Goal: Transaction & Acquisition: Obtain resource

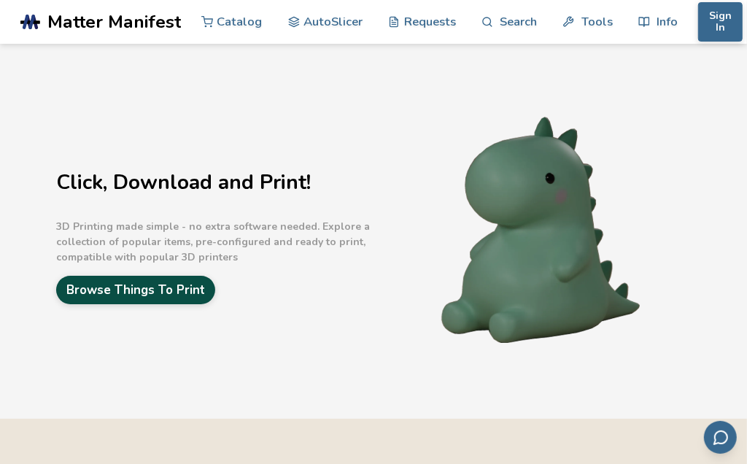
click at [165, 297] on link "Browse Things To Print" at bounding box center [135, 290] width 159 height 28
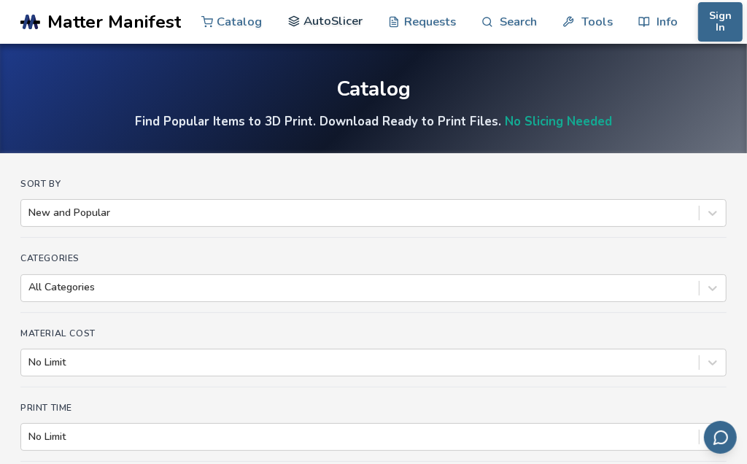
click at [331, 23] on link "AutoSlicer" at bounding box center [325, 21] width 75 height 44
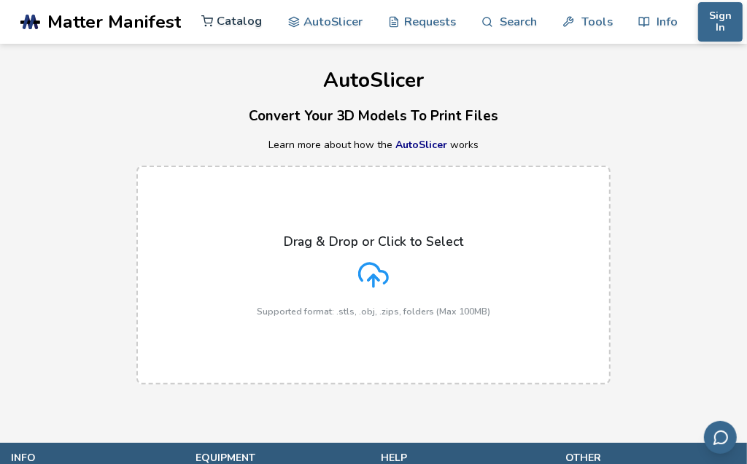
click at [252, 29] on link "Catalog" at bounding box center [231, 21] width 61 height 44
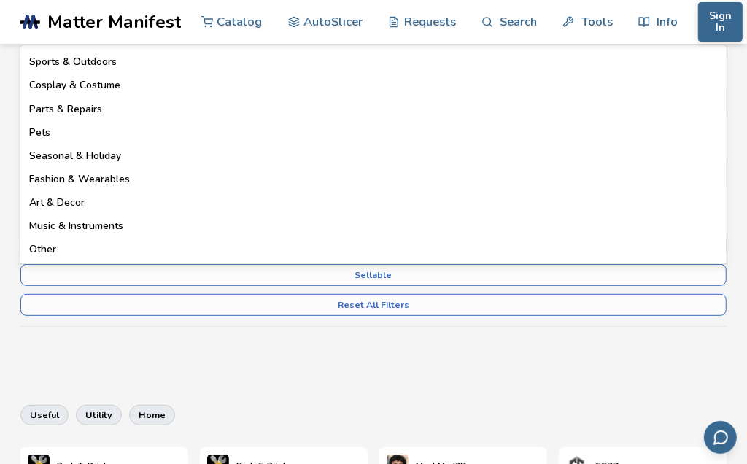
scroll to position [264, 0]
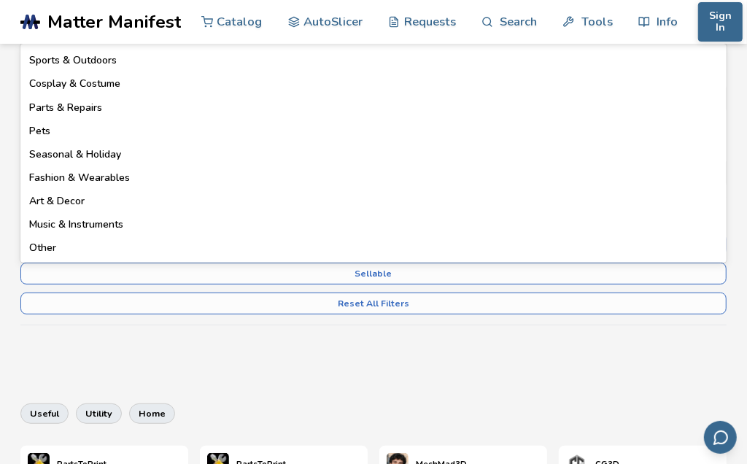
click at [163, 365] on div "Sort By New and Popular Categories 18 results available. Use Up and Down to cho…" at bounding box center [373, 143] width 706 height 457
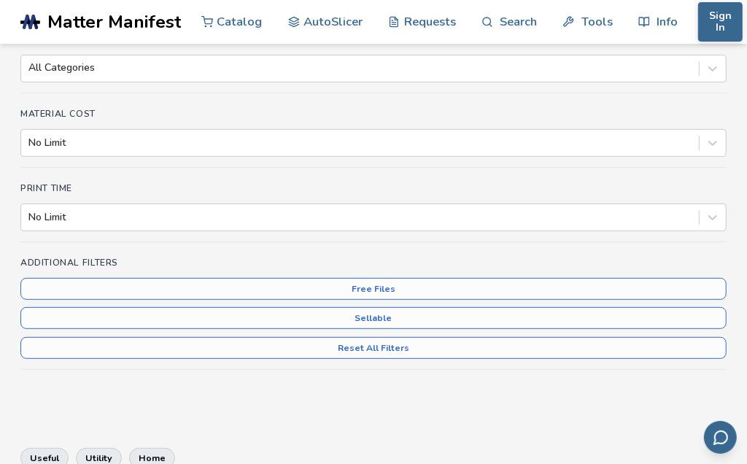
scroll to position [219, 0]
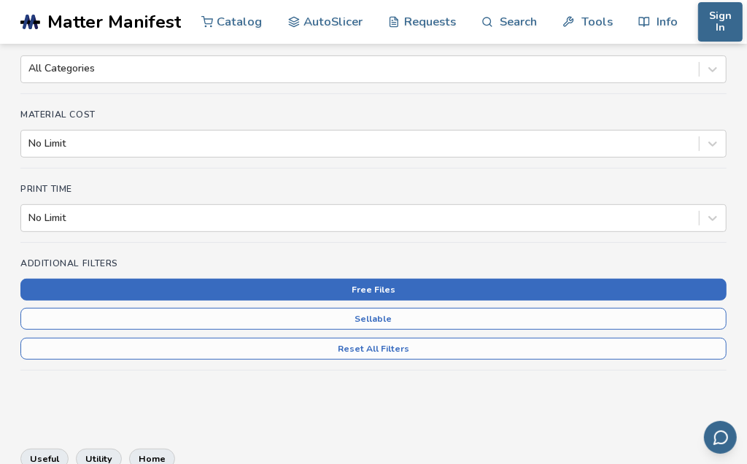
click at [183, 290] on button "Free Files" at bounding box center [373, 290] width 706 height 22
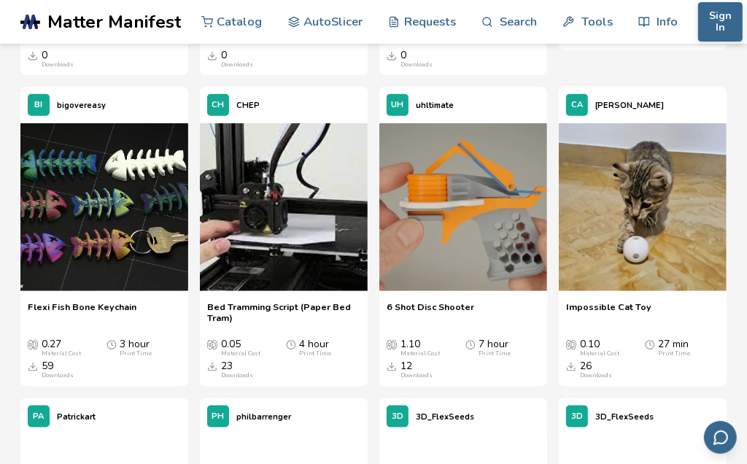
scroll to position [931, 0]
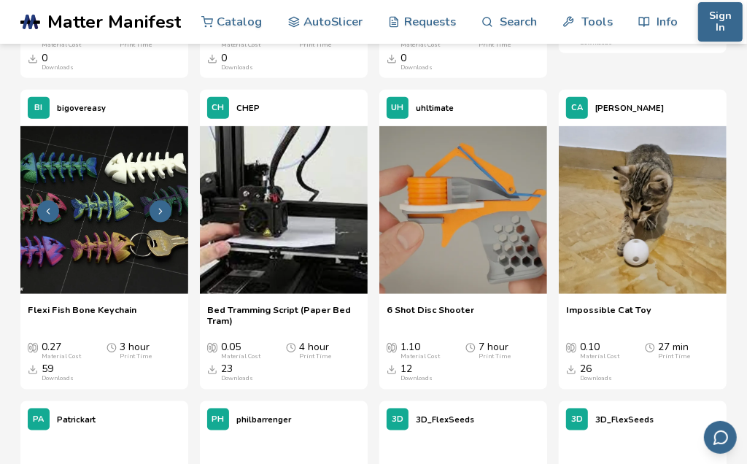
click at [188, 274] on img at bounding box center [104, 210] width 168 height 168
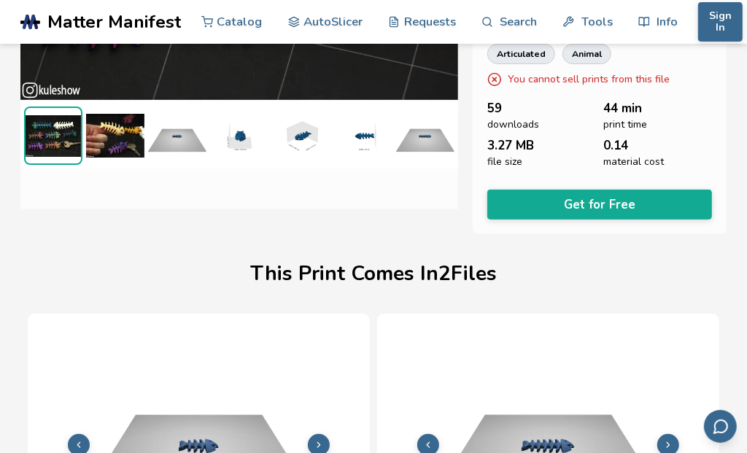
scroll to position [276, 5]
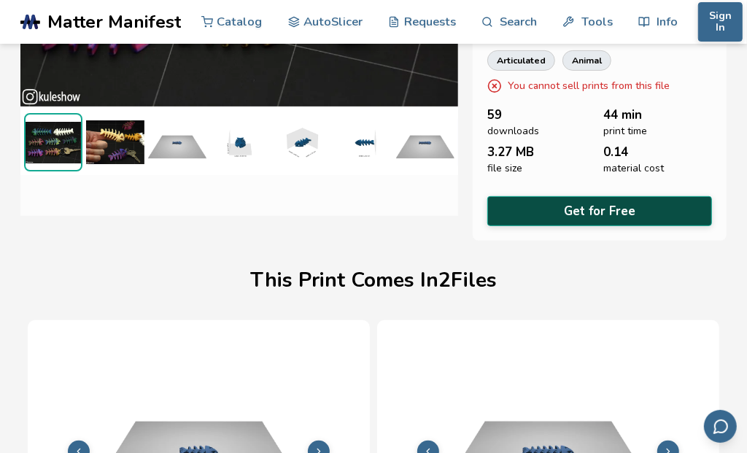
click at [567, 212] on button "Get for Free" at bounding box center [599, 211] width 225 height 30
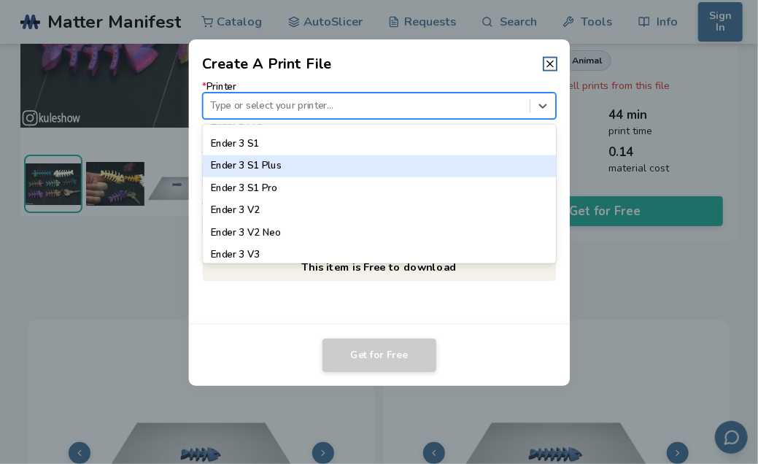
scroll to position [929, 0]
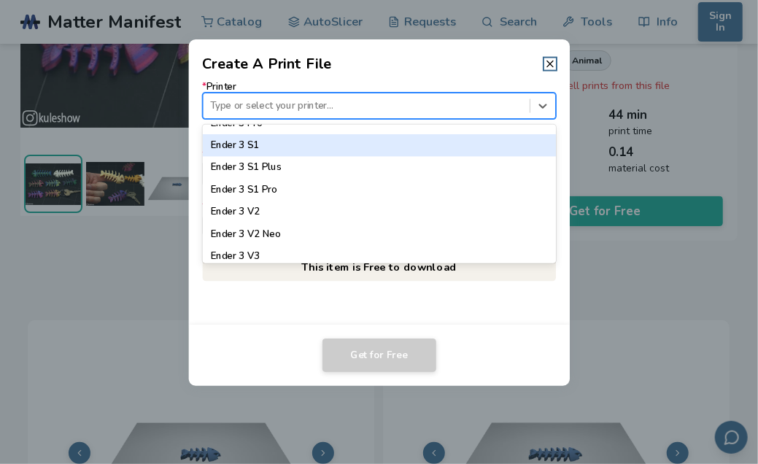
click at [302, 135] on div "Ender 3 S1" at bounding box center [379, 145] width 354 height 22
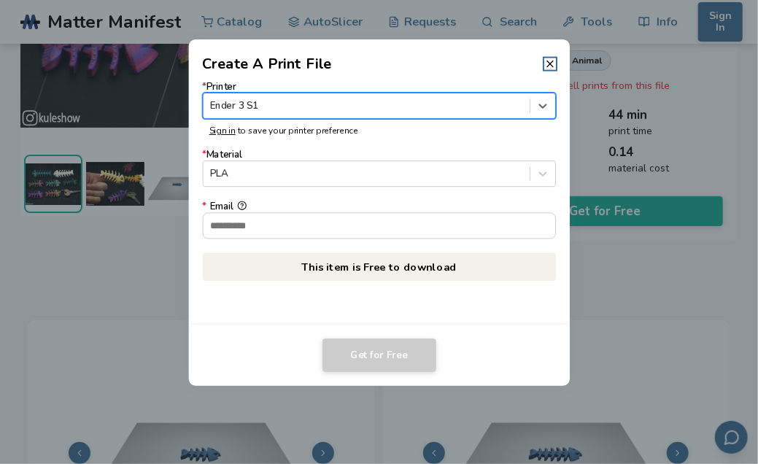
click at [323, 103] on div at bounding box center [366, 105] width 312 height 14
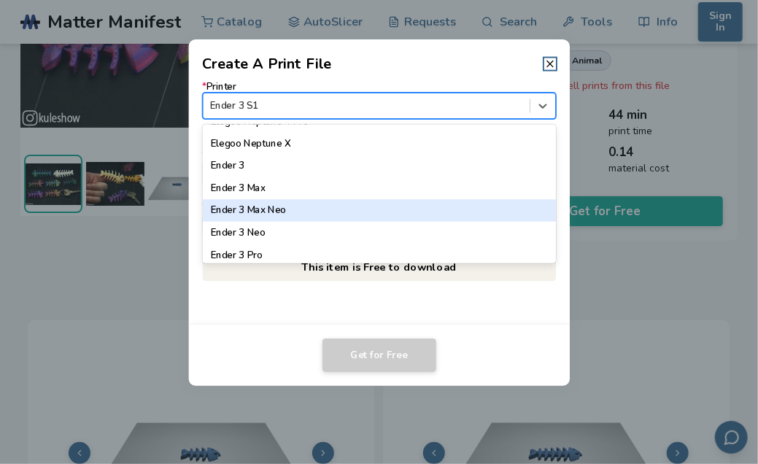
scroll to position [788, 0]
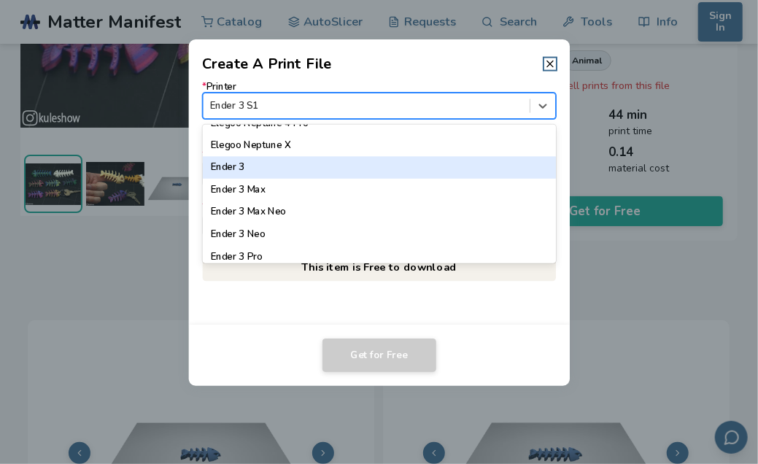
click at [263, 163] on div "Ender 3" at bounding box center [379, 168] width 354 height 22
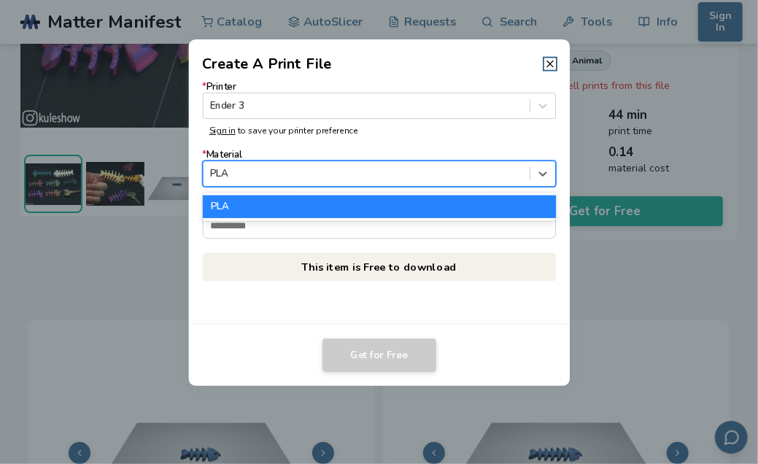
drag, startPoint x: 263, startPoint y: 163, endPoint x: 229, endPoint y: 242, distance: 86.6
click at [229, 242] on div "* Printer Ender 3 Sign in to save your printer preference * Material 1 result a…" at bounding box center [379, 181] width 354 height 199
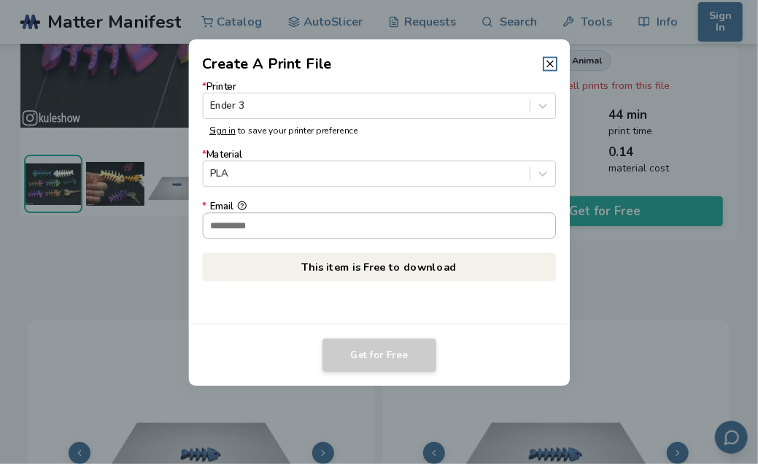
click at [254, 227] on input "* Email" at bounding box center [379, 225] width 352 height 25
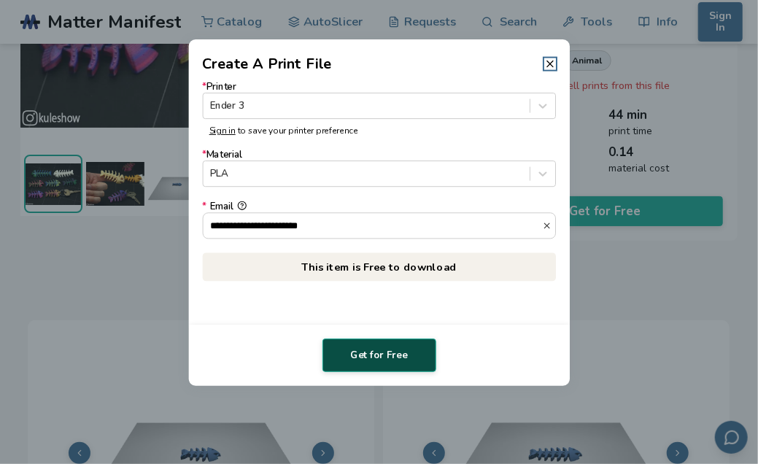
type input "**********"
click at [364, 353] on button "Get for Free" at bounding box center [379, 355] width 114 height 34
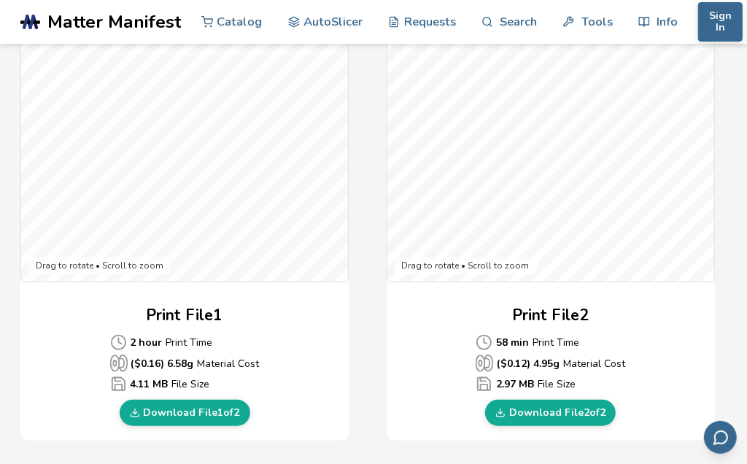
scroll to position [459, 0]
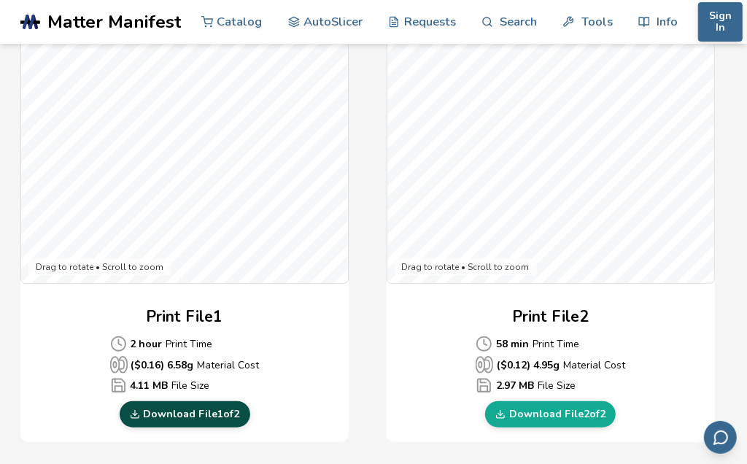
click at [197, 414] on link "Download File 1 of 2" at bounding box center [185, 414] width 131 height 26
click at [58, 385] on div "Print File 1 2 hour Print Time ($ 0.16 ) 6.58 g Material Cost 4.11 MB File Size…" at bounding box center [184, 367] width 328 height 122
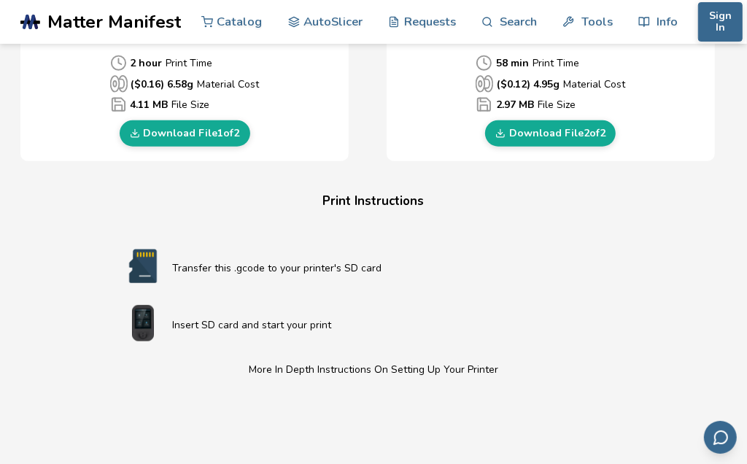
scroll to position [742, 0]
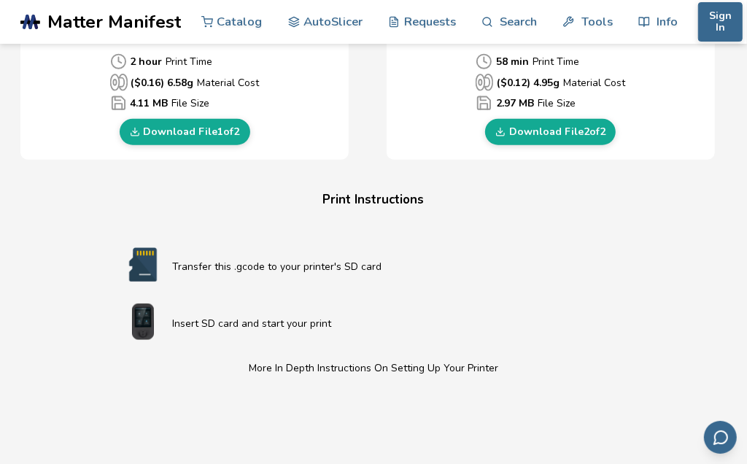
click at [331, 268] on p "Transfer this .gcode to your printer's SD card" at bounding box center [402, 266] width 461 height 15
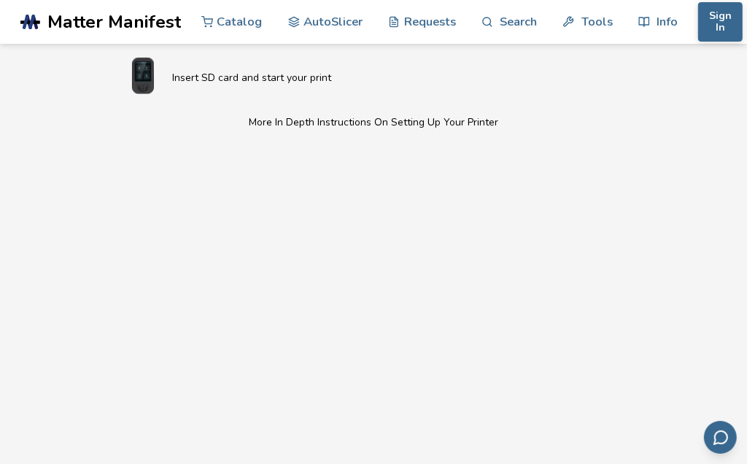
scroll to position [987, 0]
